Goal: Task Accomplishment & Management: Manage account settings

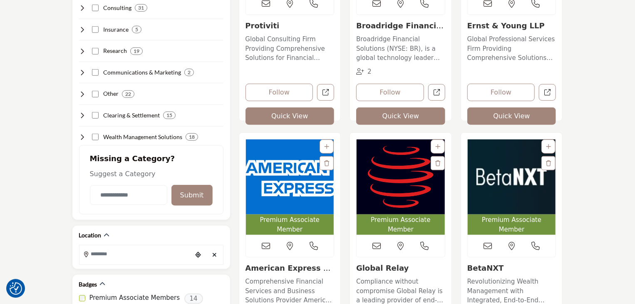
scroll to position [333, 0]
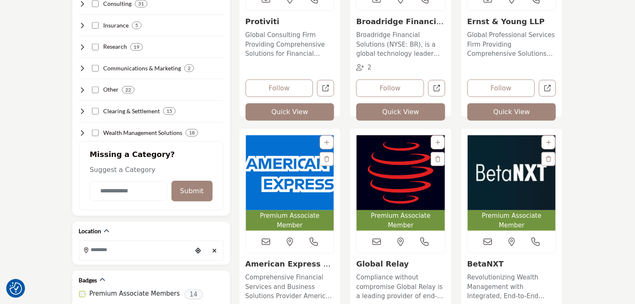
click at [495, 171] on img "Open Listing in new tab" at bounding box center [512, 172] width 88 height 75
click at [495, 186] on img "Open Listing in new tab" at bounding box center [512, 172] width 88 height 75
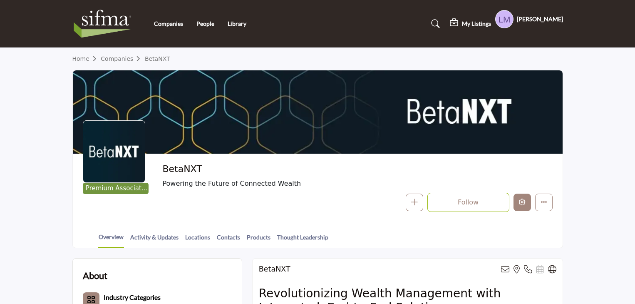
click at [523, 205] on icon "Edit company" at bounding box center [522, 201] width 7 height 7
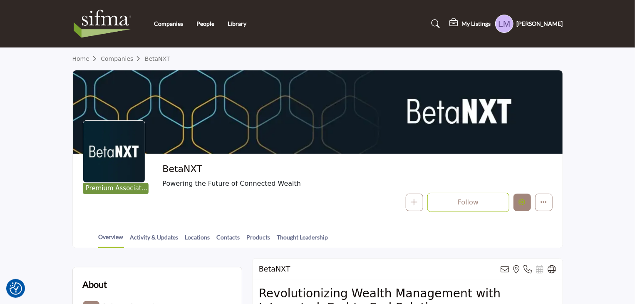
click at [522, 203] on icon "Edit company" at bounding box center [522, 201] width 7 height 7
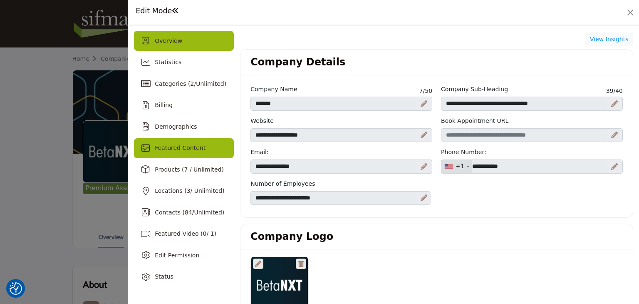
click at [196, 149] on span "Featured Content" at bounding box center [180, 147] width 51 height 7
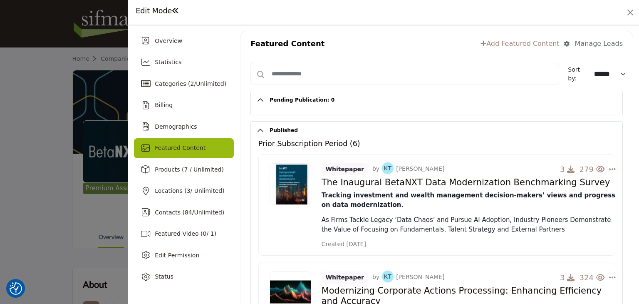
click at [522, 42] on link "Add Featured Content" at bounding box center [520, 44] width 79 height 10
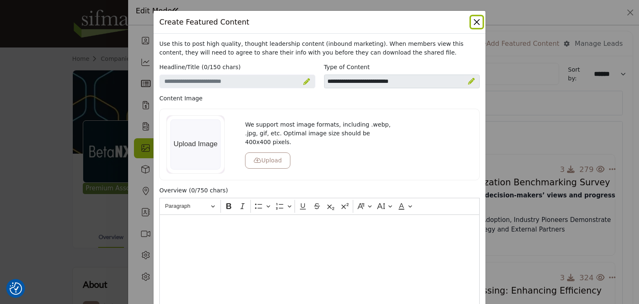
click at [476, 22] on button "Close" at bounding box center [477, 22] width 12 height 12
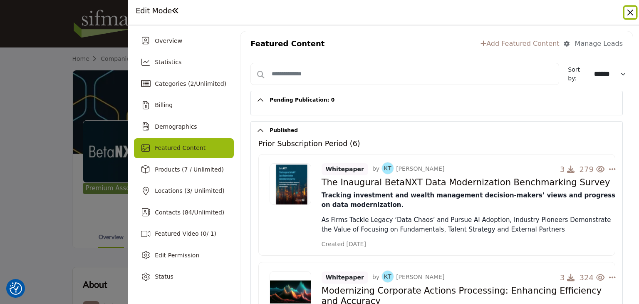
click at [631, 12] on button "Close" at bounding box center [630, 13] width 12 height 12
